Goal: Check status: Check status

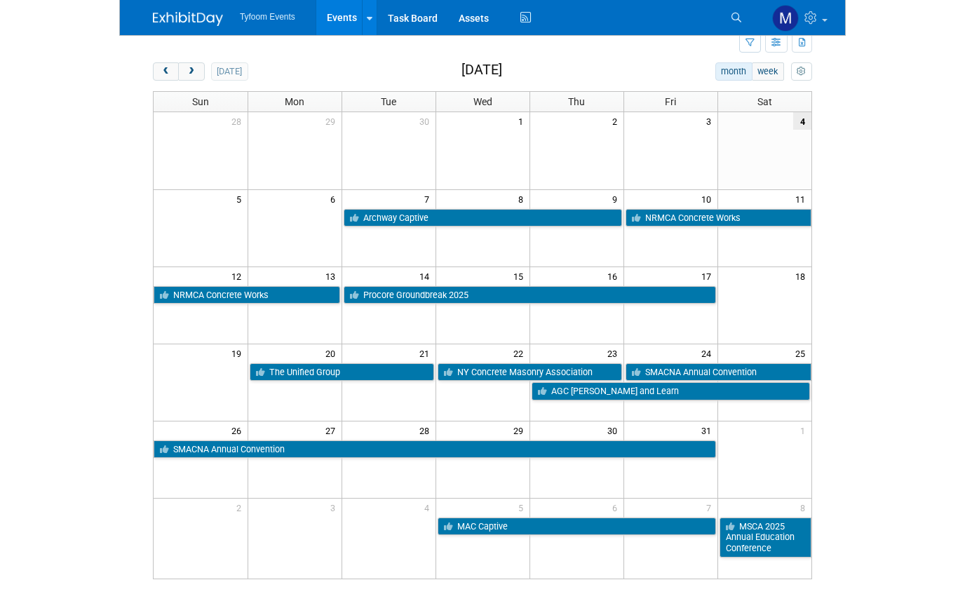
scroll to position [48, 0]
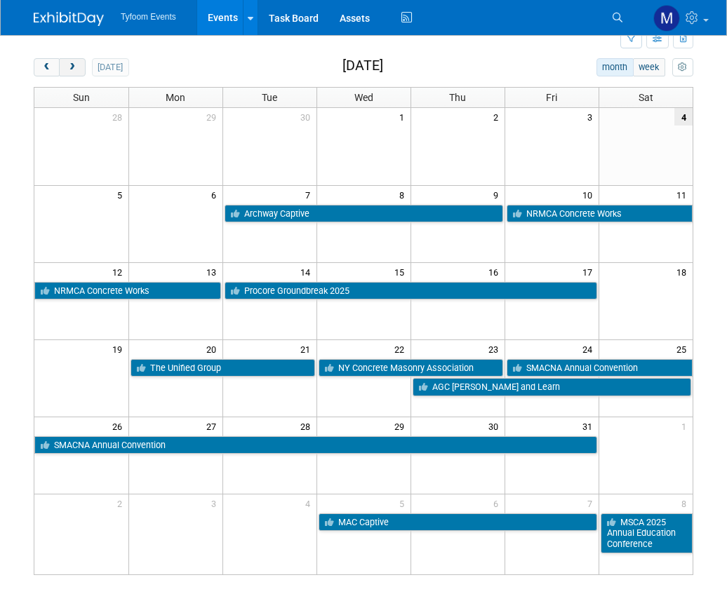
click at [76, 67] on span "next" at bounding box center [72, 67] width 11 height 9
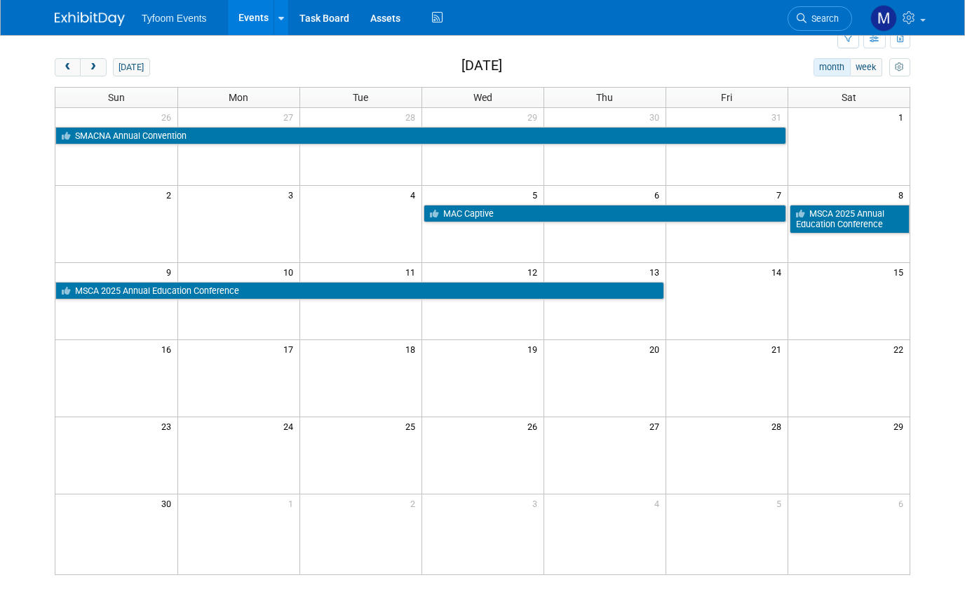
scroll to position [18, 0]
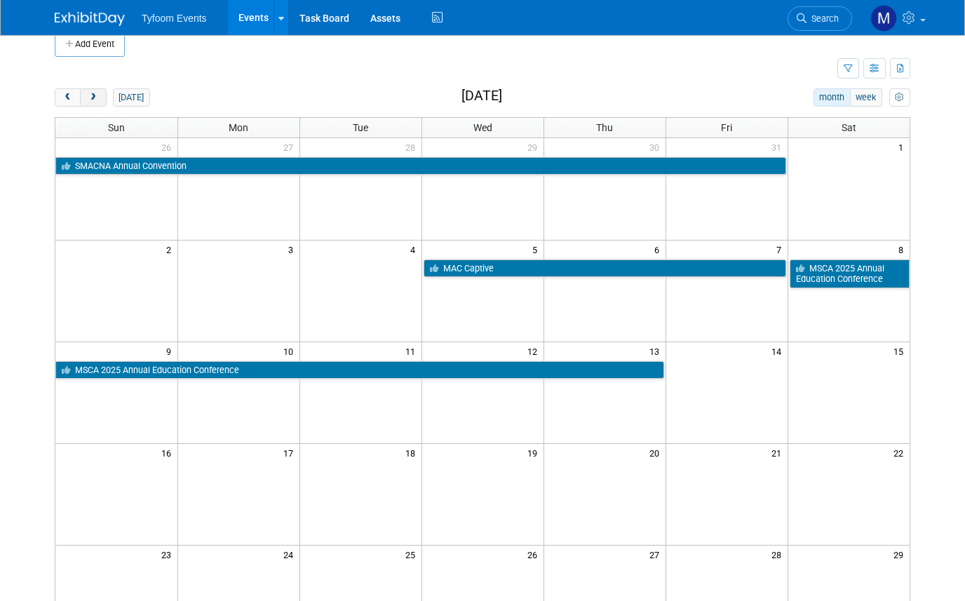
click at [94, 93] on span "next" at bounding box center [93, 97] width 11 height 9
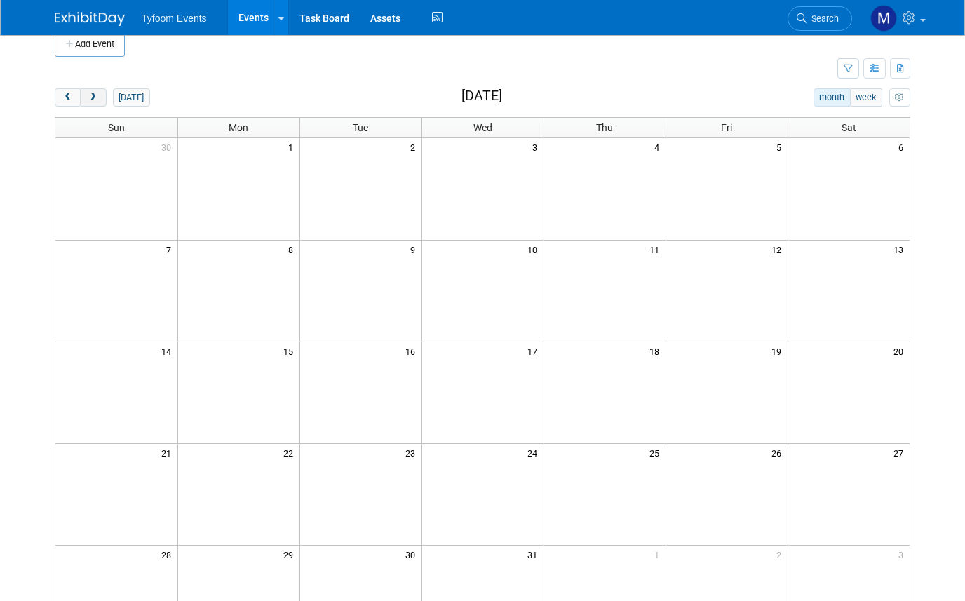
click at [94, 93] on span "next" at bounding box center [93, 97] width 11 height 9
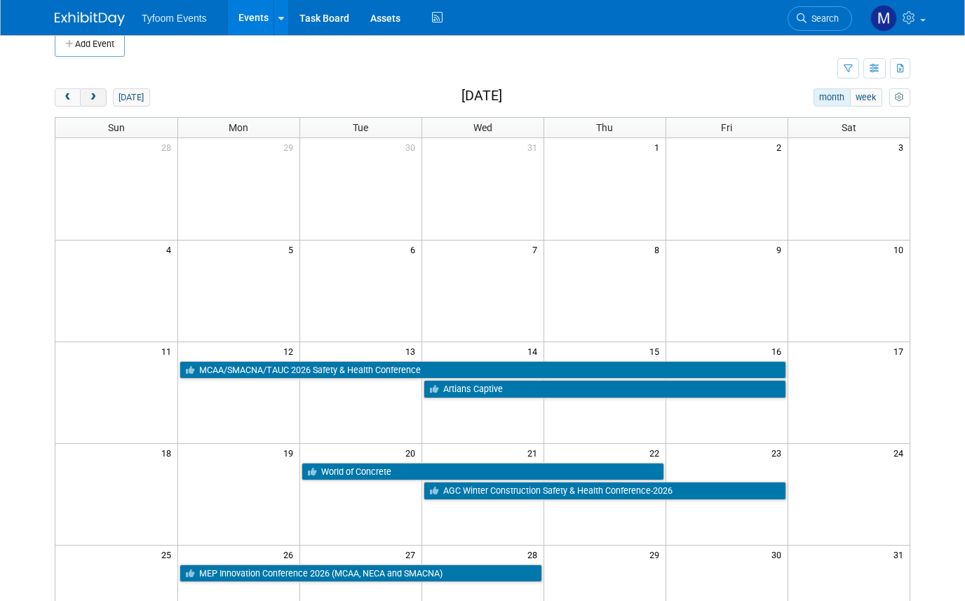
click at [95, 95] on span "next" at bounding box center [93, 97] width 11 height 9
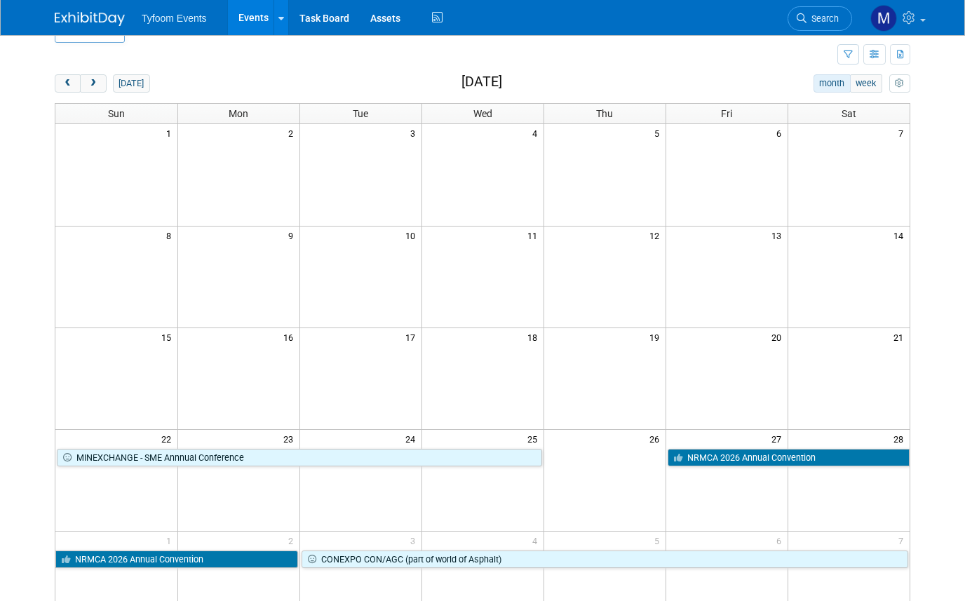
scroll to position [25, 0]
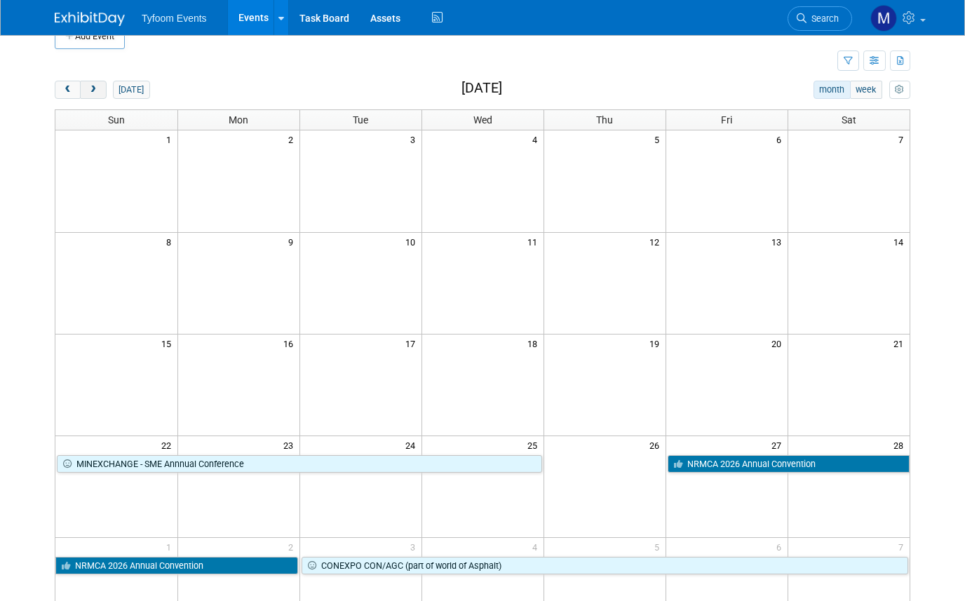
click at [97, 91] on span "next" at bounding box center [93, 90] width 11 height 9
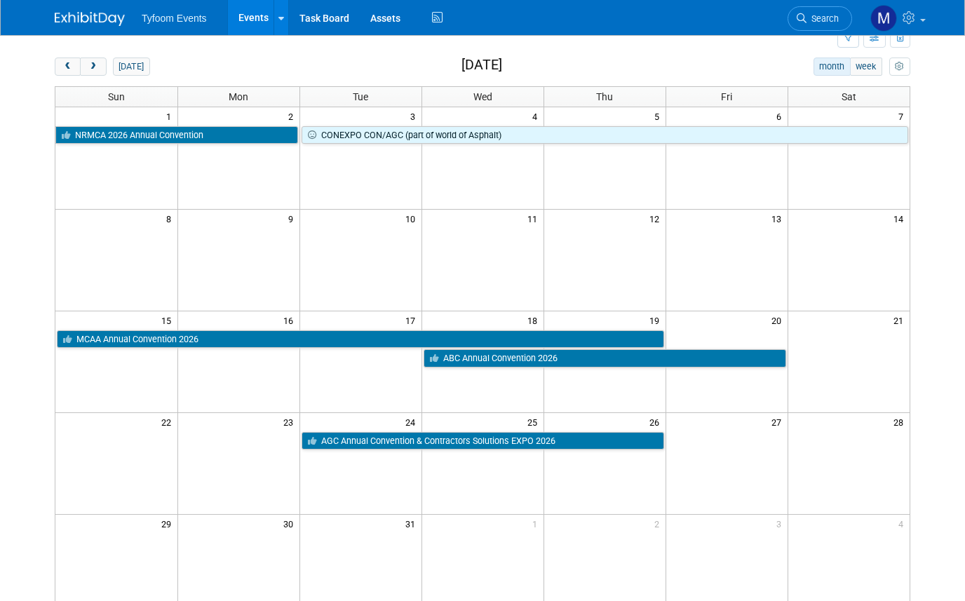
scroll to position [42, 0]
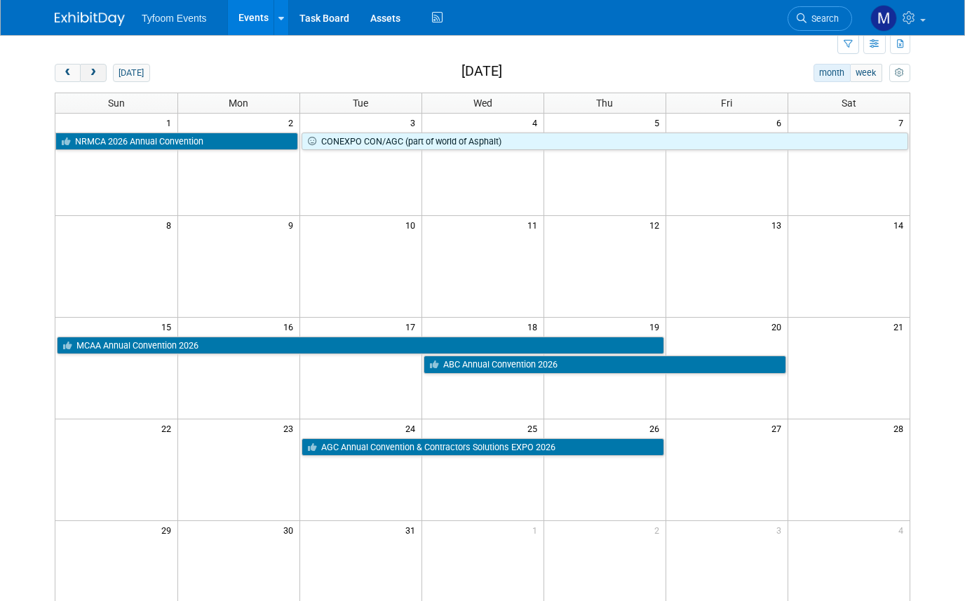
click at [95, 70] on span "next" at bounding box center [93, 73] width 11 height 9
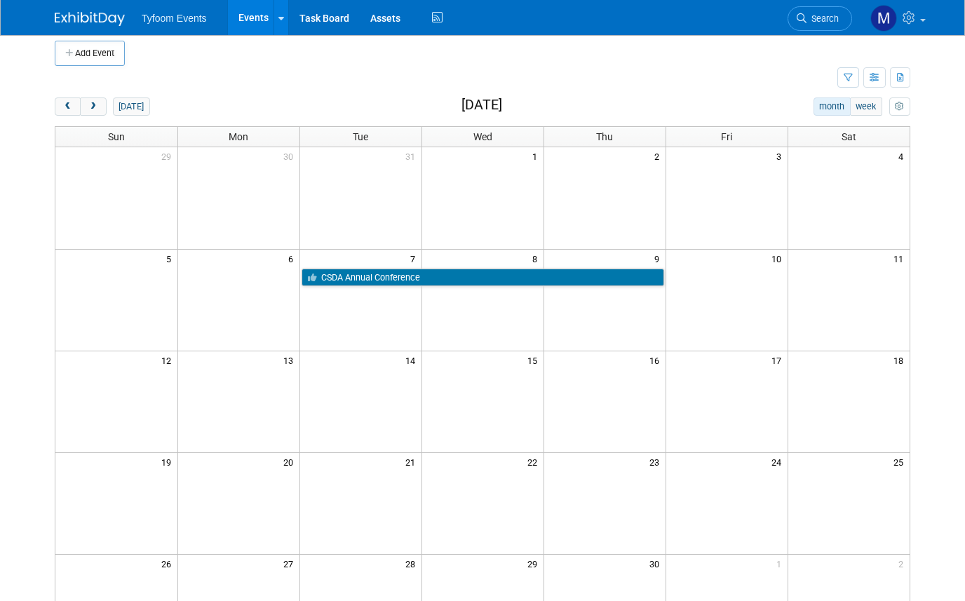
scroll to position [4, 0]
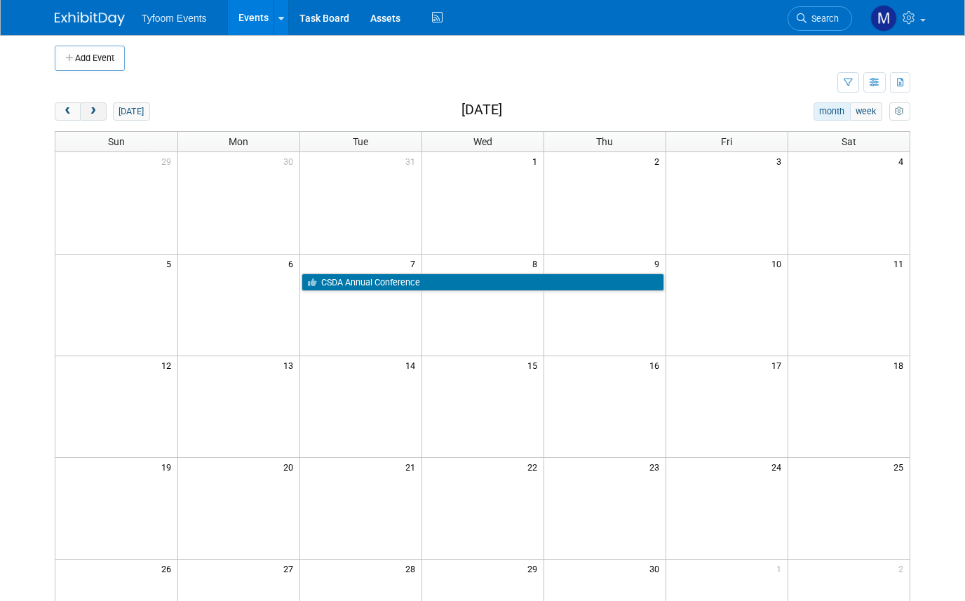
click at [95, 112] on span "next" at bounding box center [93, 111] width 11 height 9
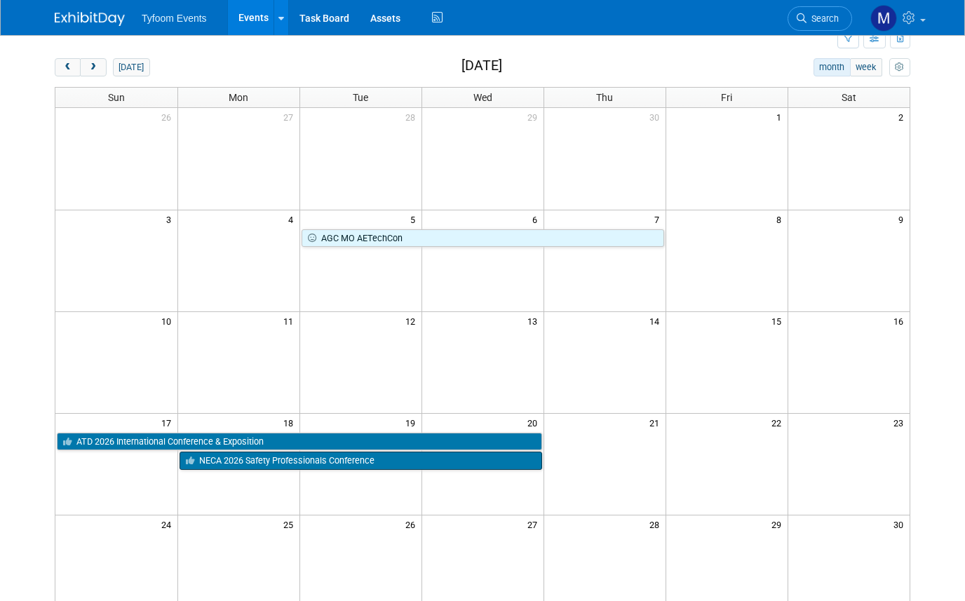
scroll to position [27, 0]
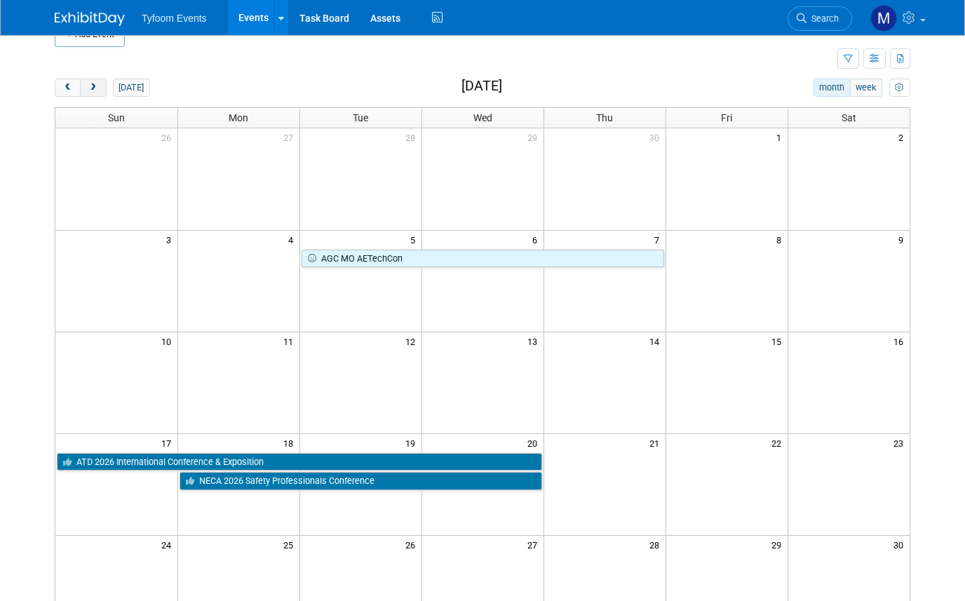
click at [91, 86] on span "next" at bounding box center [93, 87] width 11 height 9
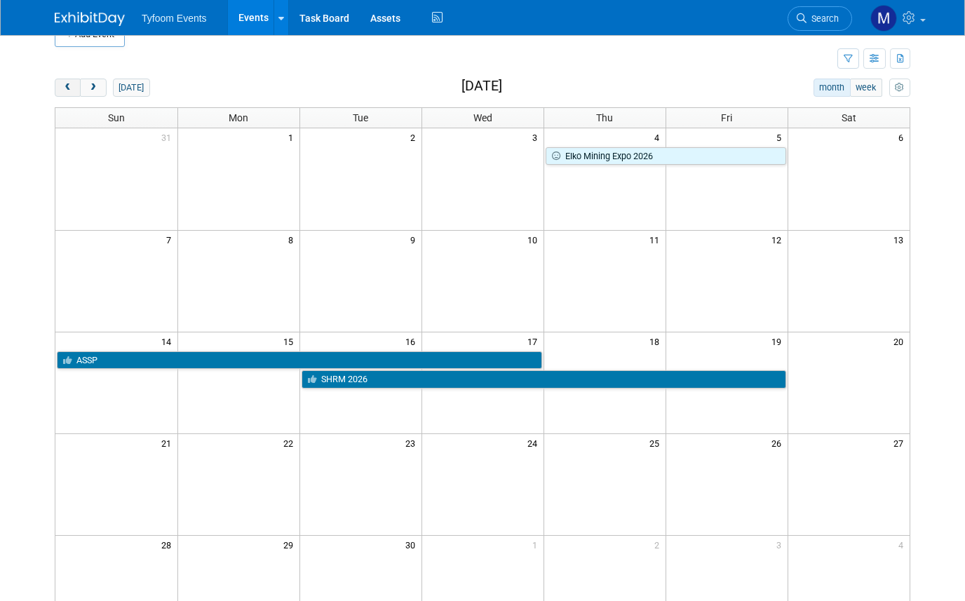
click at [68, 87] on span "prev" at bounding box center [67, 87] width 11 height 9
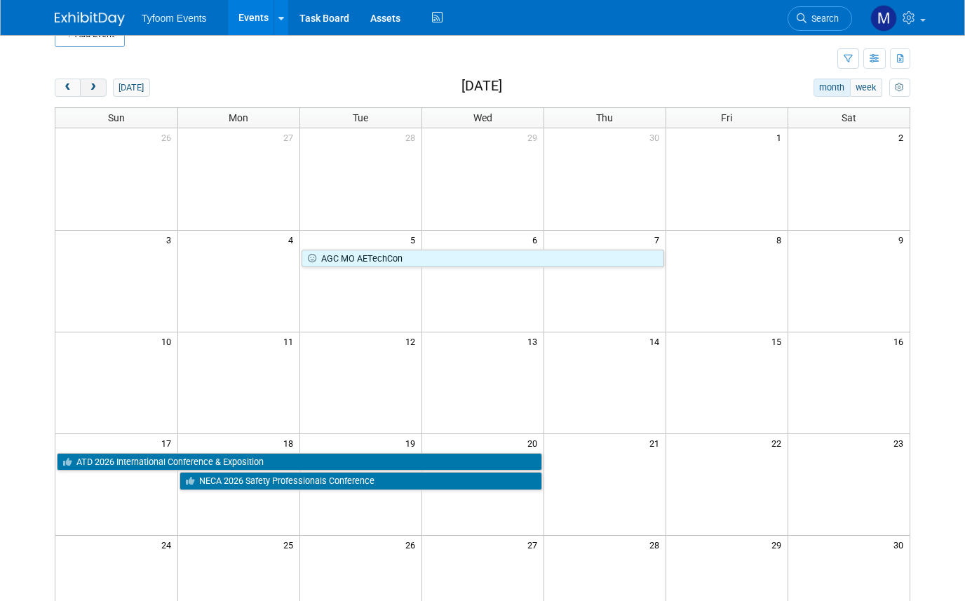
click at [96, 83] on span "next" at bounding box center [93, 87] width 11 height 9
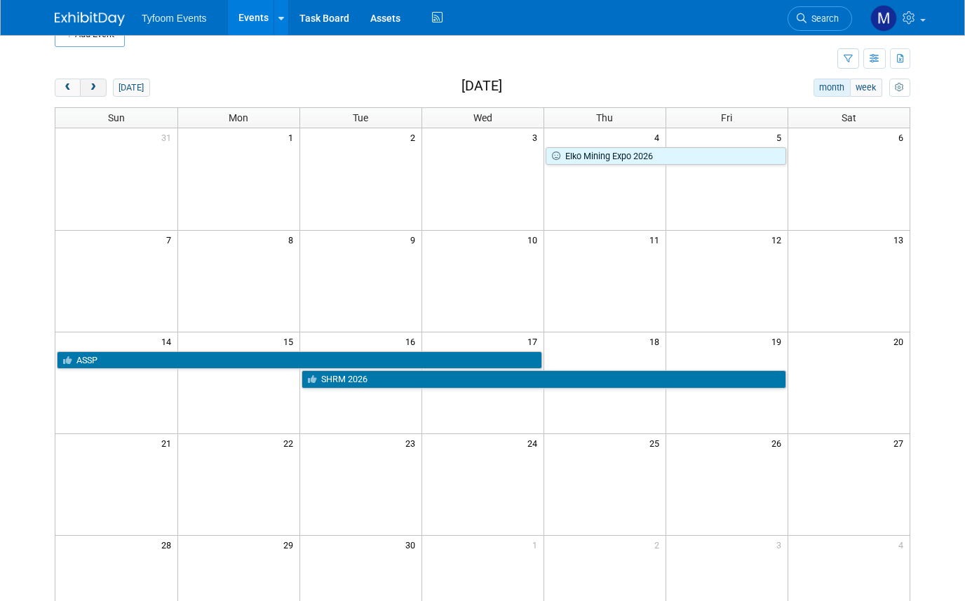
click at [96, 88] on span "next" at bounding box center [93, 87] width 11 height 9
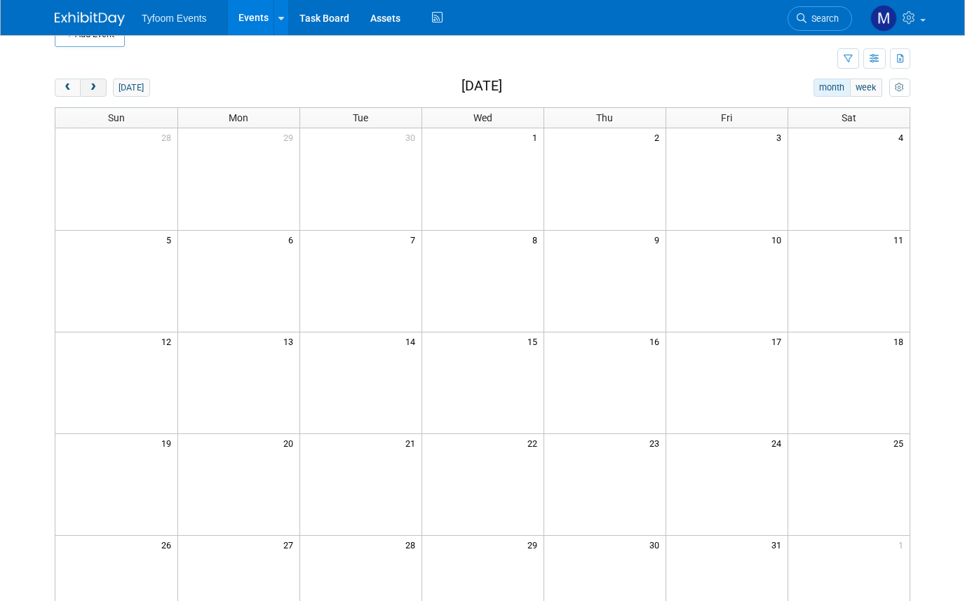
click at [96, 88] on span "next" at bounding box center [93, 87] width 11 height 9
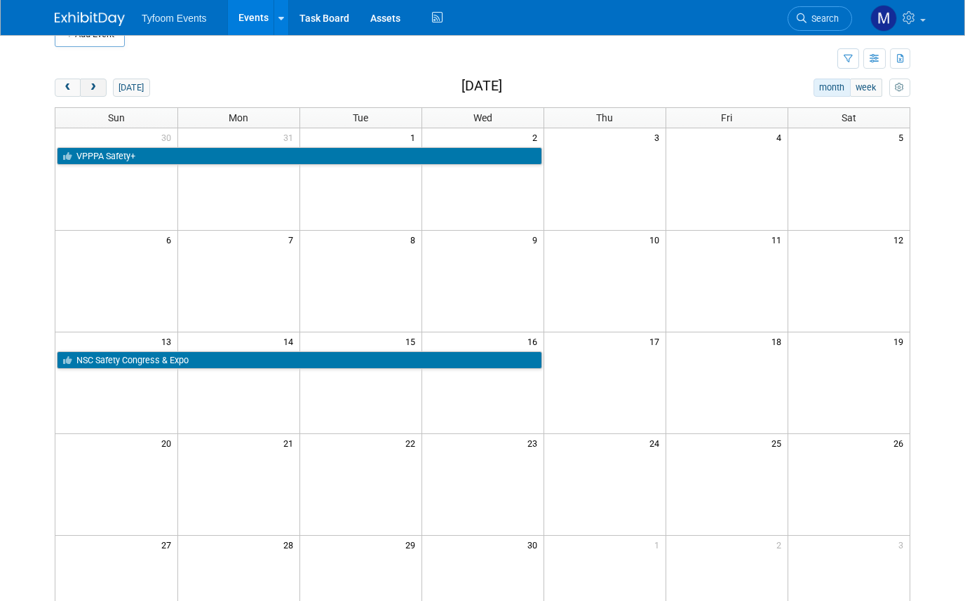
click at [96, 88] on span "next" at bounding box center [93, 87] width 11 height 9
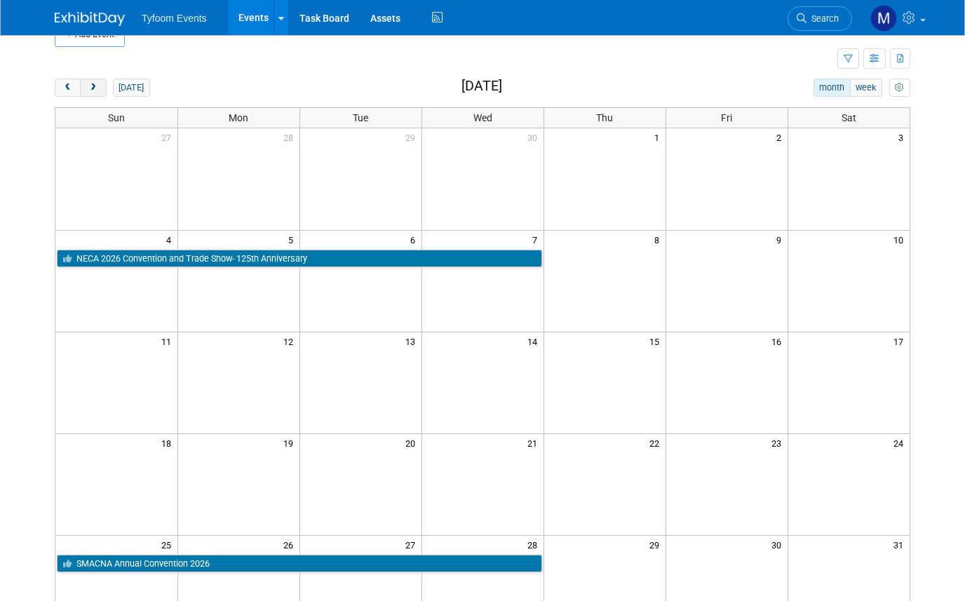
click at [94, 87] on span "next" at bounding box center [93, 87] width 11 height 9
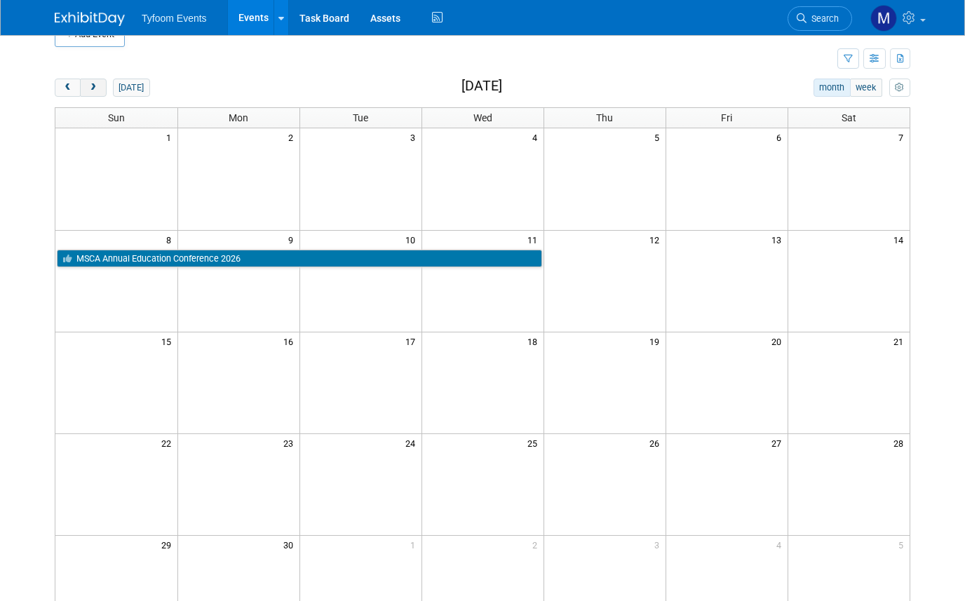
click at [98, 86] on span "next" at bounding box center [93, 87] width 11 height 9
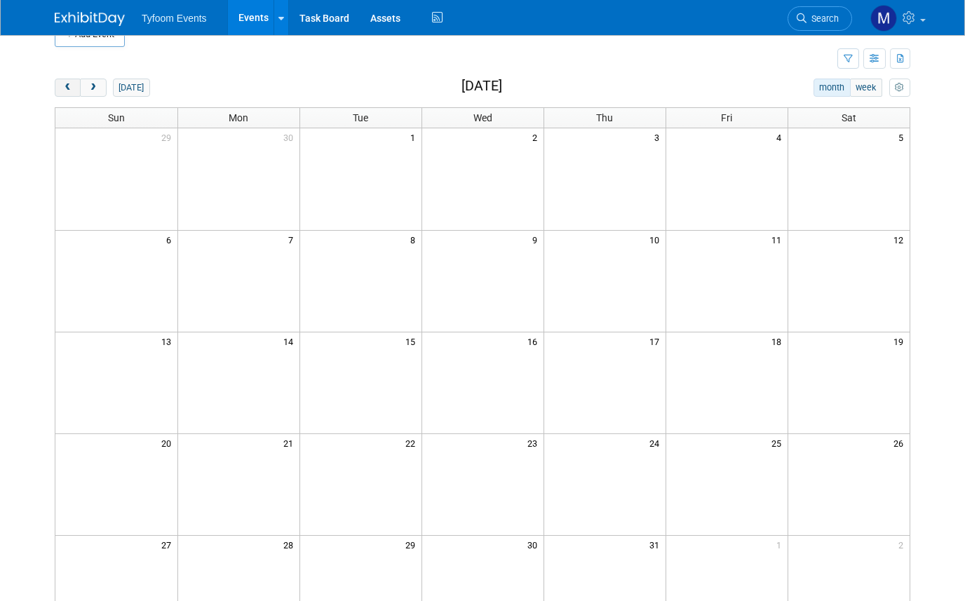
click at [72, 88] on span "prev" at bounding box center [67, 87] width 11 height 9
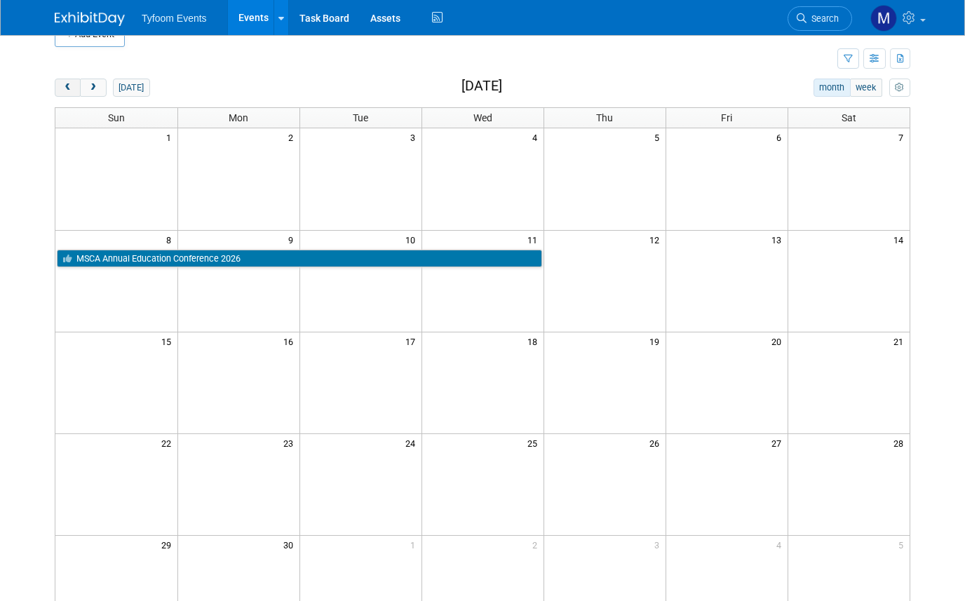
click at [69, 88] on span "prev" at bounding box center [67, 87] width 11 height 9
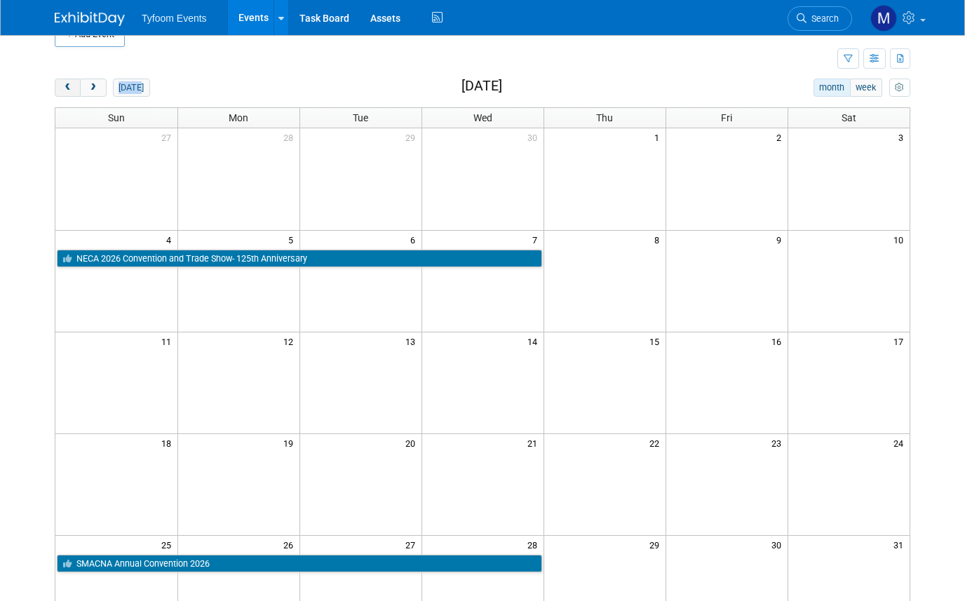
click at [69, 88] on span "prev" at bounding box center [67, 87] width 11 height 9
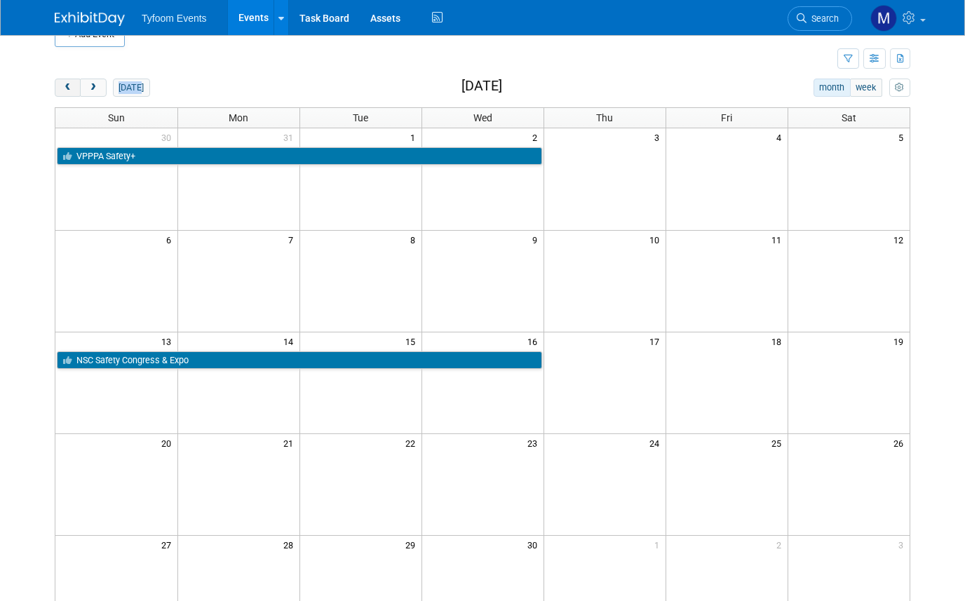
click at [69, 88] on span "prev" at bounding box center [67, 87] width 11 height 9
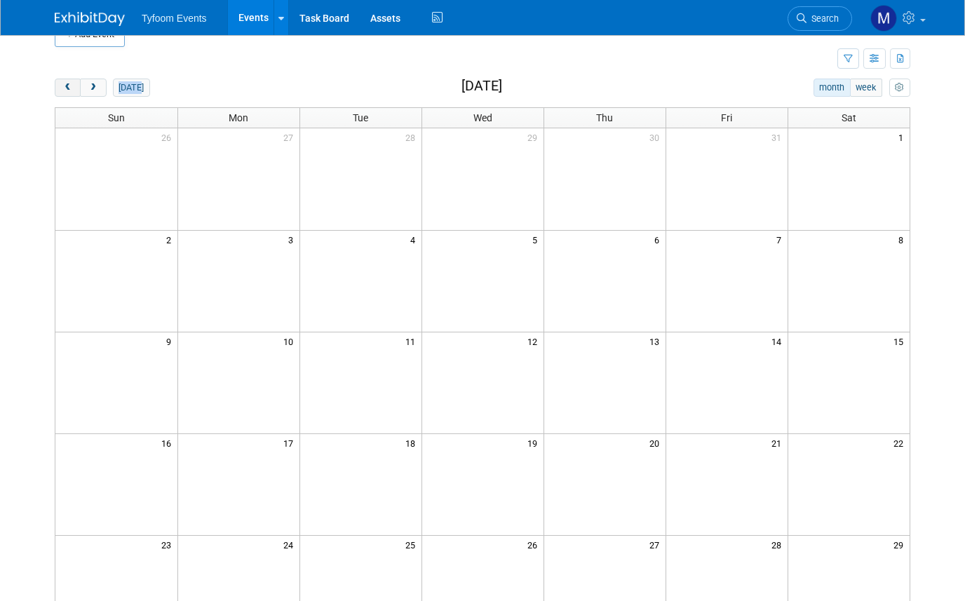
click at [69, 88] on span "prev" at bounding box center [67, 87] width 11 height 9
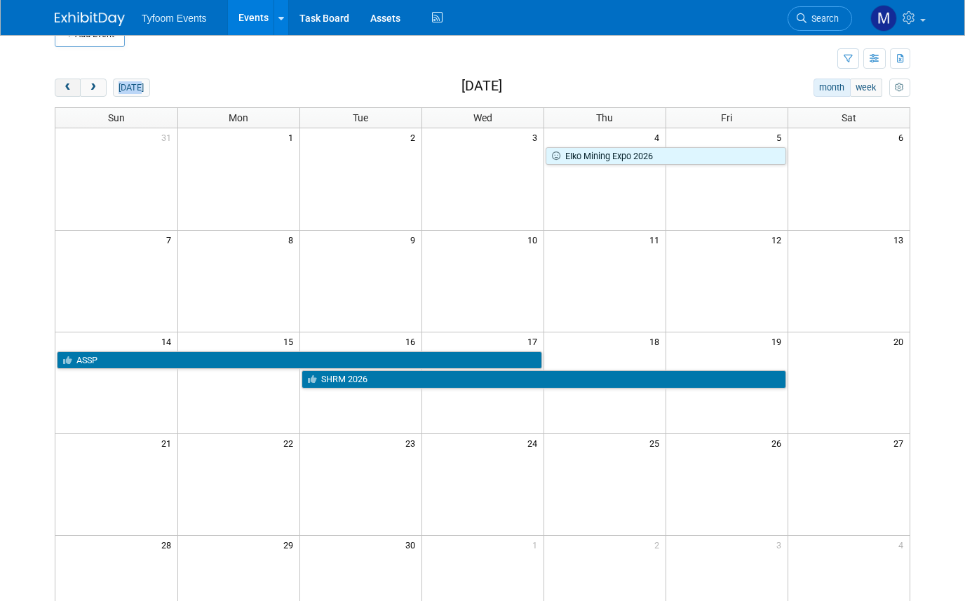
click at [69, 88] on span "prev" at bounding box center [67, 87] width 11 height 9
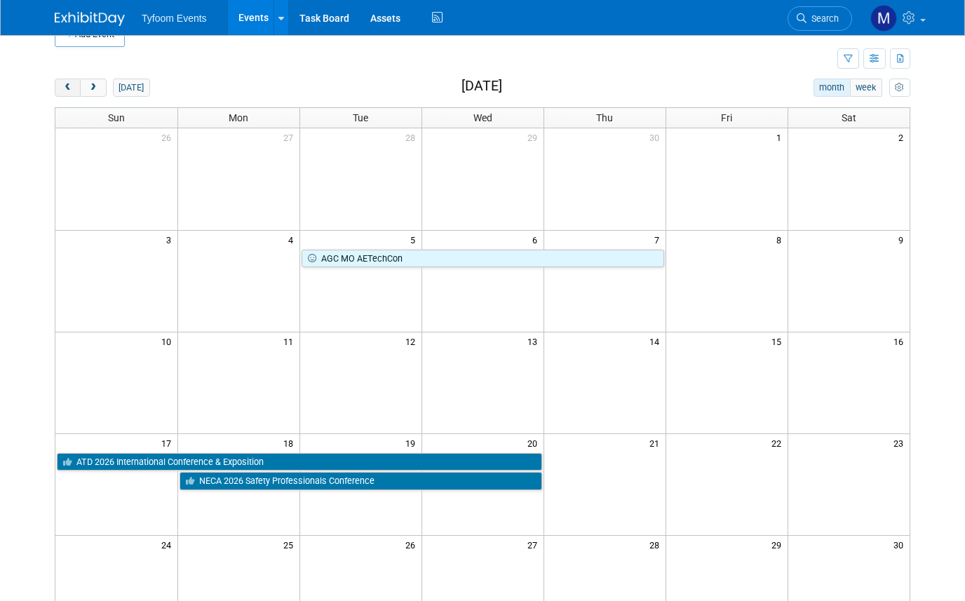
click at [69, 88] on span "prev" at bounding box center [67, 87] width 11 height 9
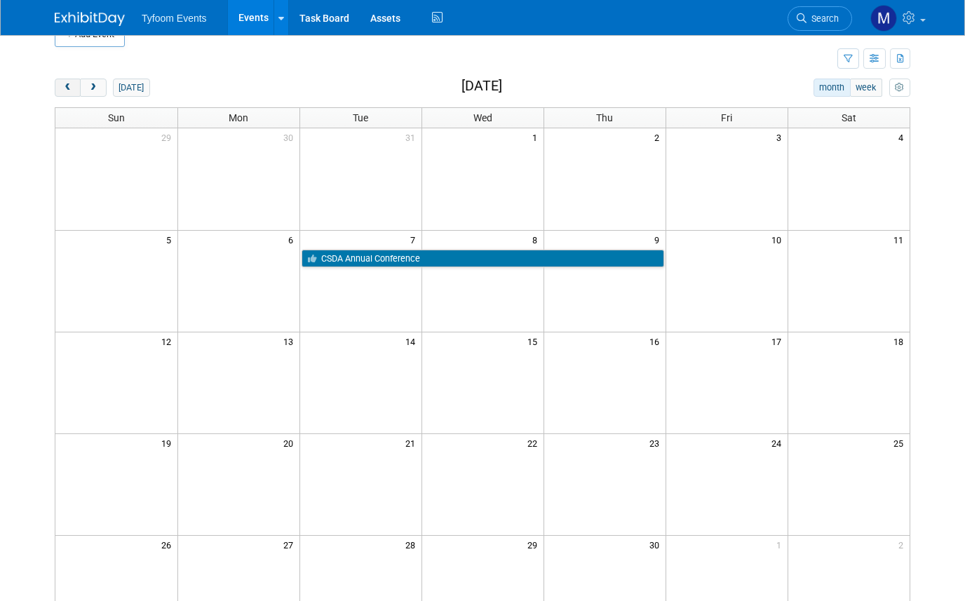
click at [69, 88] on span "prev" at bounding box center [67, 87] width 11 height 9
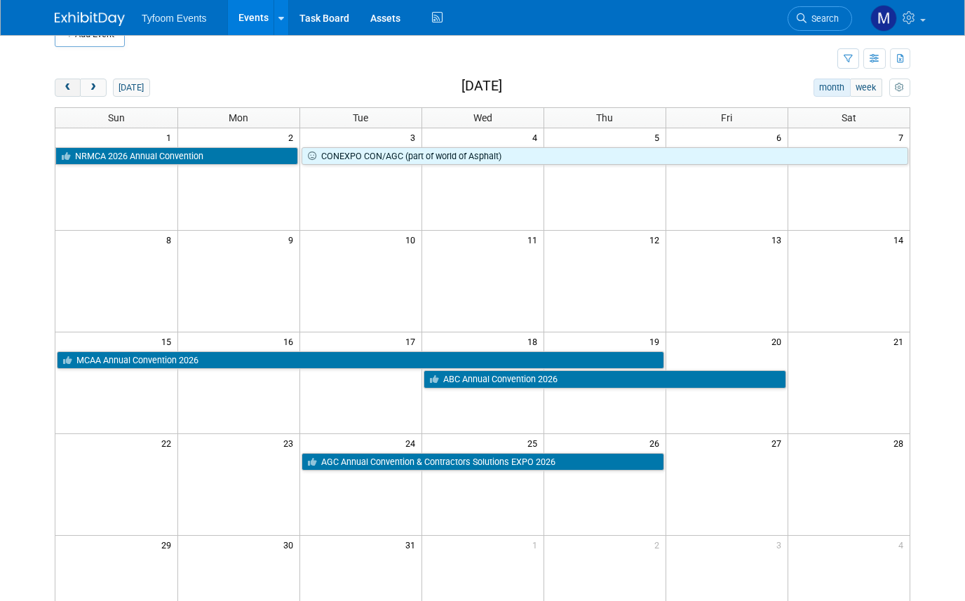
click at [69, 88] on span "prev" at bounding box center [67, 87] width 11 height 9
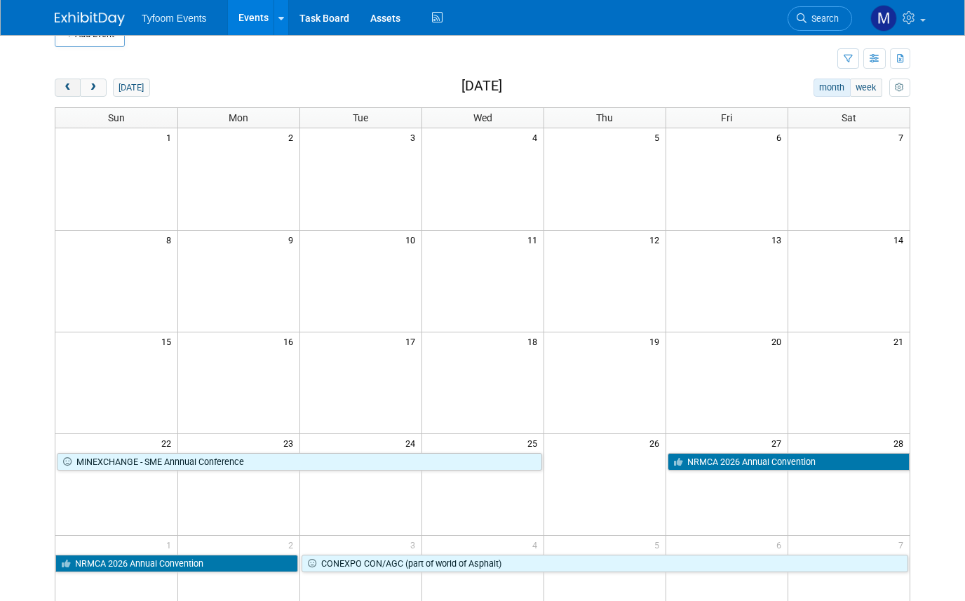
click at [69, 88] on span "prev" at bounding box center [67, 87] width 11 height 9
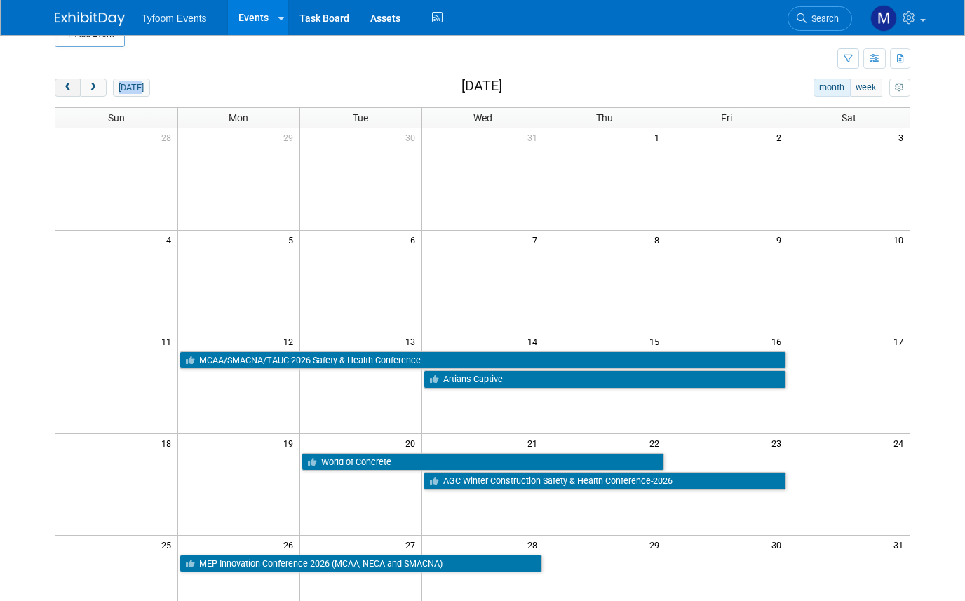
click at [69, 88] on span "prev" at bounding box center [67, 87] width 11 height 9
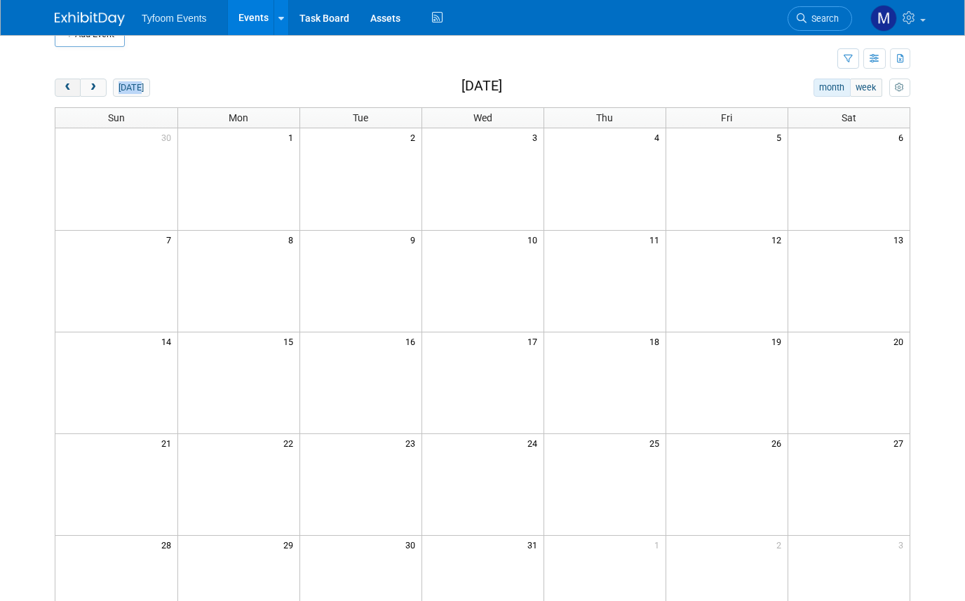
click at [69, 88] on span "prev" at bounding box center [67, 87] width 11 height 9
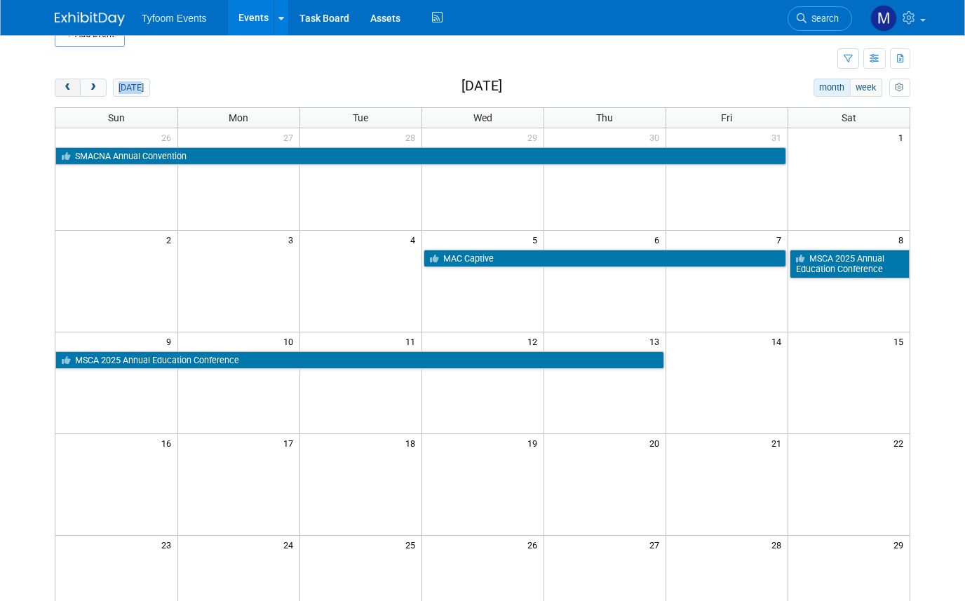
click at [69, 88] on span "prev" at bounding box center [67, 87] width 11 height 9
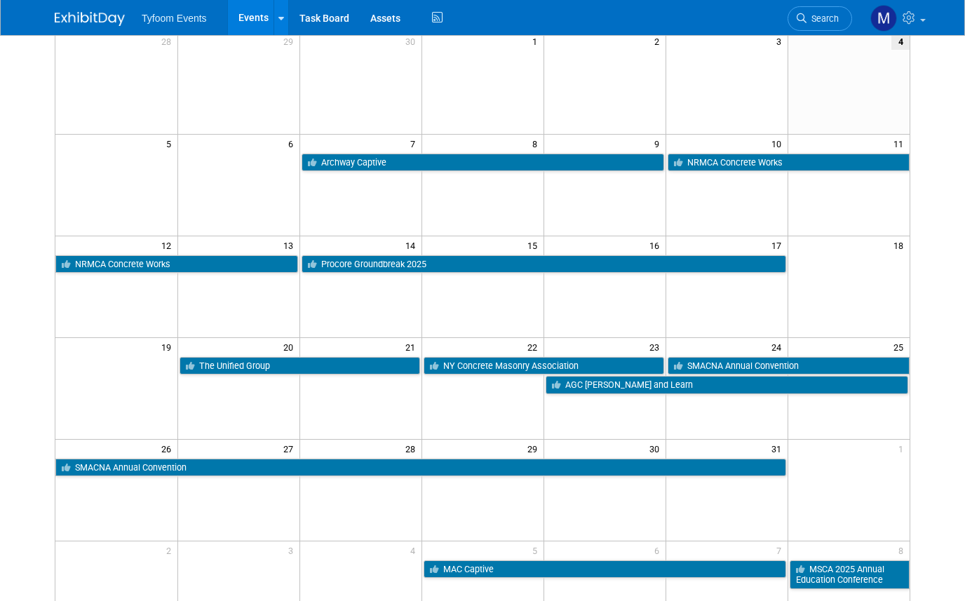
scroll to position [126, 0]
